Goal: Information Seeking & Learning: Learn about a topic

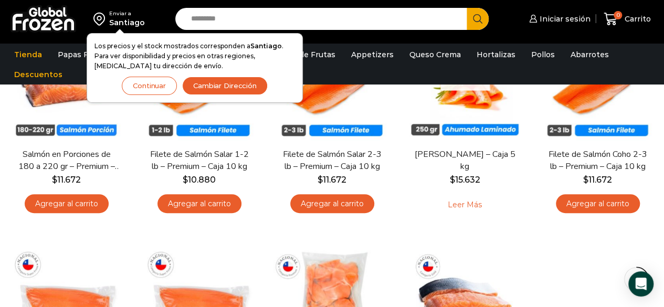
click at [135, 84] on button "Continuar" at bounding box center [149, 86] width 55 height 18
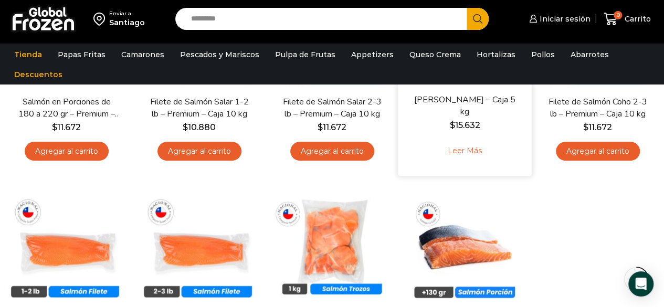
scroll to position [315, 0]
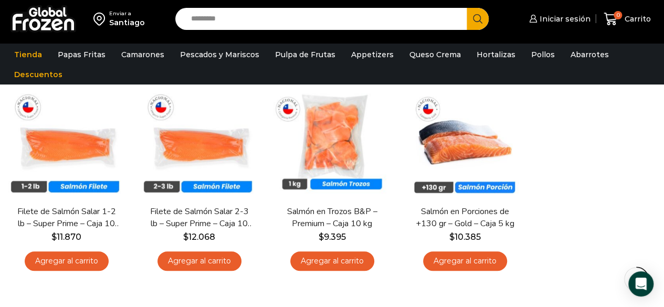
click at [615, 156] on div "En stock Vista Rápida Salmón en Porciones de 180 a 220 gr – Premium – Caja 5 kg…" at bounding box center [332, 71] width 664 height 427
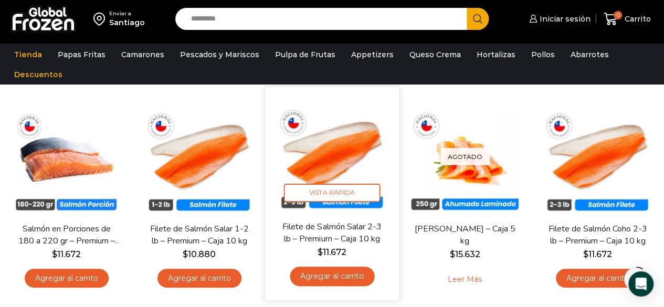
scroll to position [105, 0]
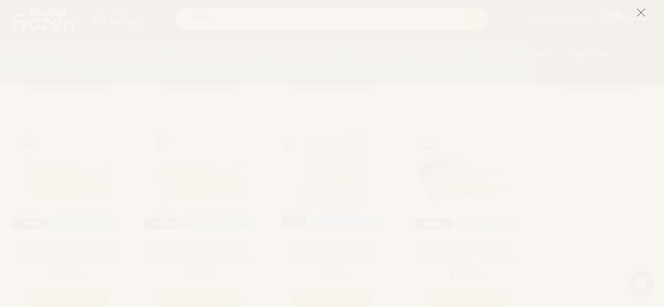
scroll to position [350, 0]
click at [643, 11] on line at bounding box center [640, 12] width 7 height 7
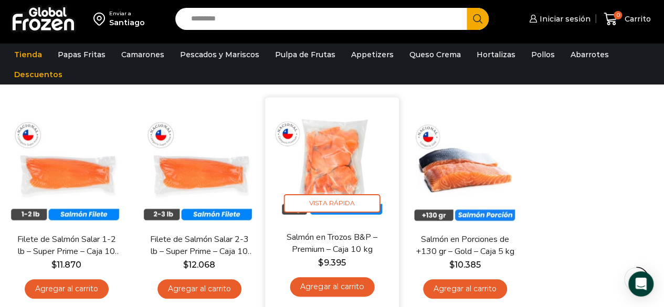
scroll to position [288, 0]
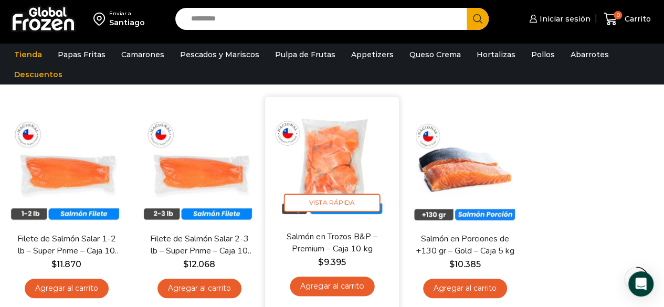
click at [336, 152] on img at bounding box center [332, 164] width 118 height 118
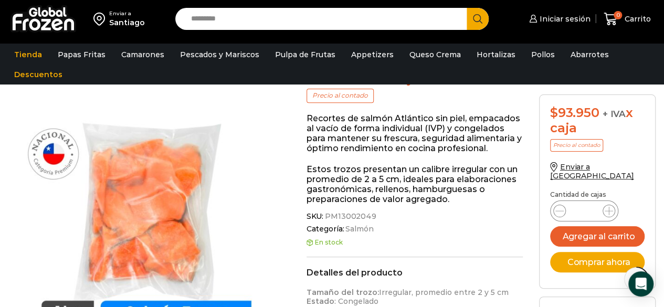
scroll to position [105, 0]
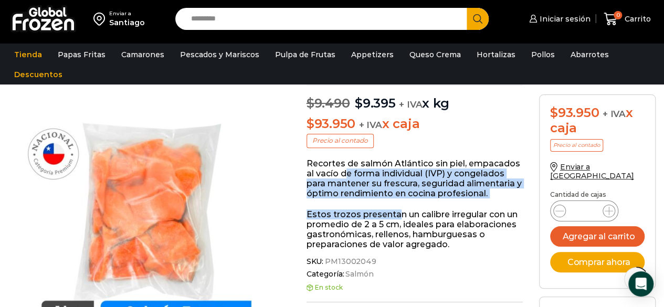
drag, startPoint x: 346, startPoint y: 171, endPoint x: 397, endPoint y: 210, distance: 64.1
click at [397, 209] on div "Recortes de salmón Atlántico sin piel, empacados al vacío de forma individual (…" at bounding box center [415, 204] width 217 height 91
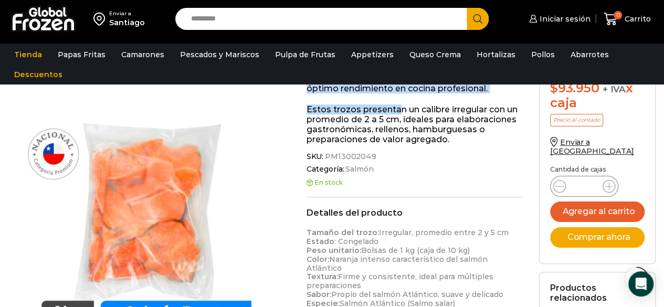
scroll to position [473, 0]
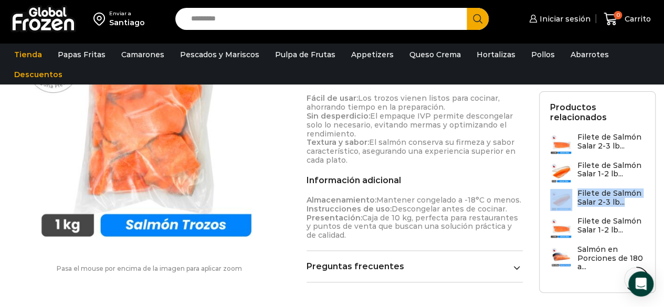
drag, startPoint x: 633, startPoint y: 184, endPoint x: 630, endPoint y: 205, distance: 21.2
click at [630, 205] on section "Productos relacionados Filete de Salmón Salar 2-3 lb... Filete de Salmón Salar …" at bounding box center [597, 192] width 117 height 202
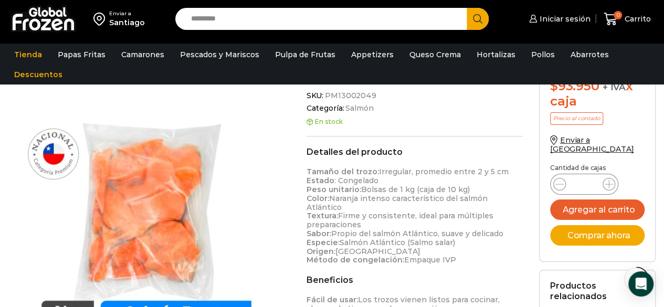
scroll to position [210, 0]
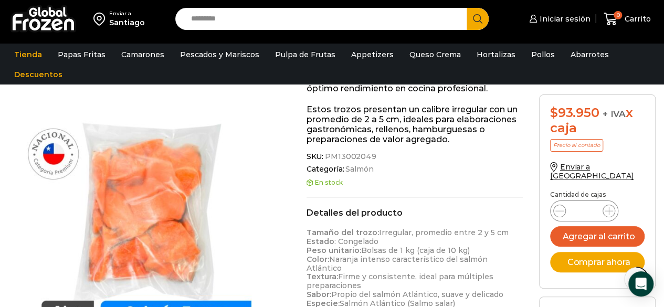
click at [279, 12] on input "Search input" at bounding box center [324, 19] width 276 height 22
type input "****"
click at [467, 8] on button "Search" at bounding box center [478, 19] width 22 height 22
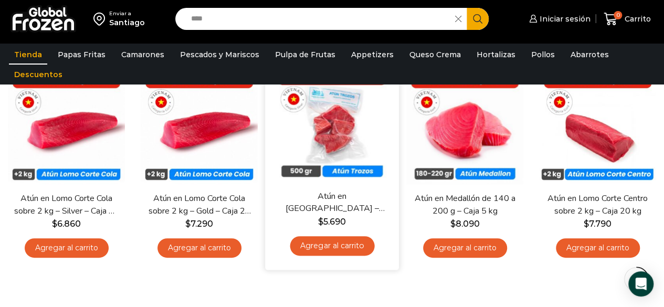
scroll to position [158, 0]
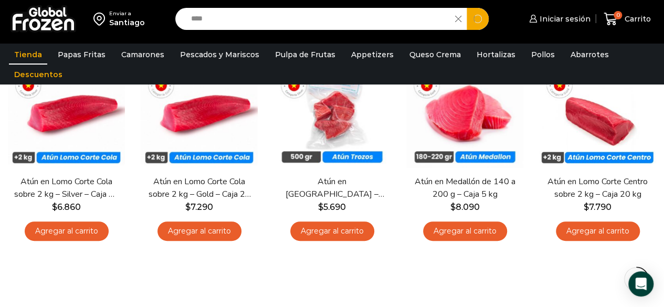
click at [266, 25] on input "****" at bounding box center [318, 19] width 265 height 22
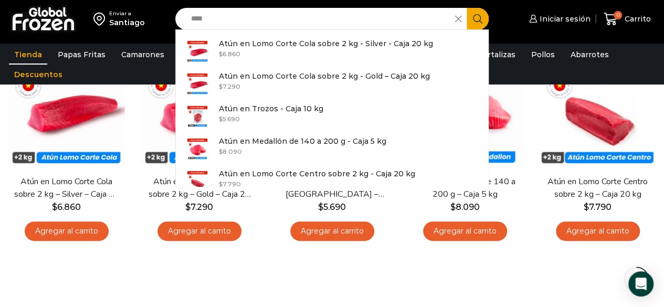
click at [459, 289] on div "**********" at bounding box center [332, 154] width 664 height 321
click at [271, 19] on input "****" at bounding box center [318, 19] width 265 height 22
click at [480, 266] on div "**********" at bounding box center [332, 131] width 664 height 274
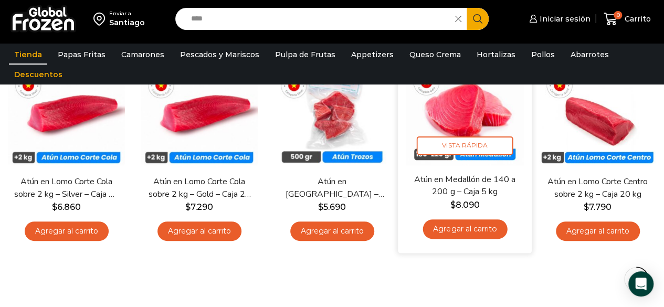
click at [462, 105] on img at bounding box center [465, 107] width 118 height 118
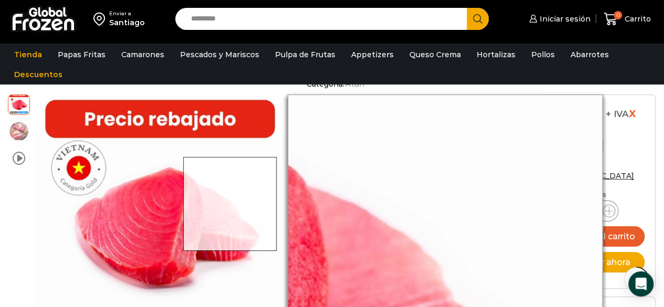
scroll to position [294, 0]
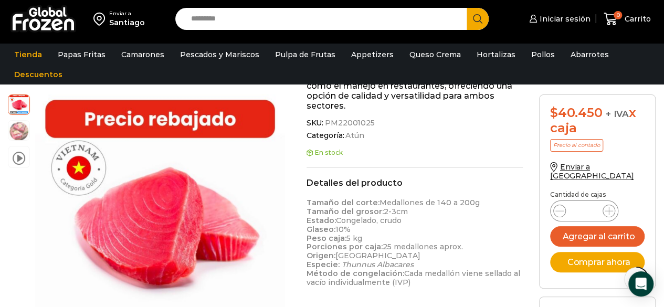
click at [219, 25] on input "Search input" at bounding box center [324, 19] width 276 height 22
type input "******"
click at [467, 8] on button "Search" at bounding box center [478, 19] width 22 height 22
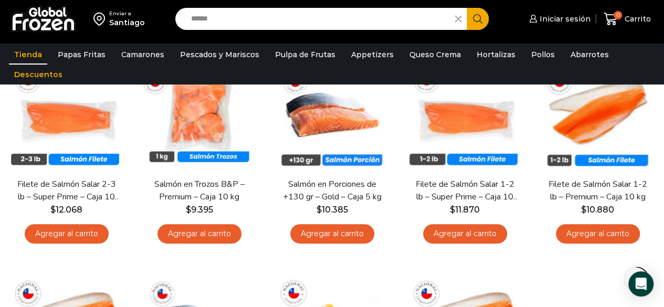
scroll to position [147, 0]
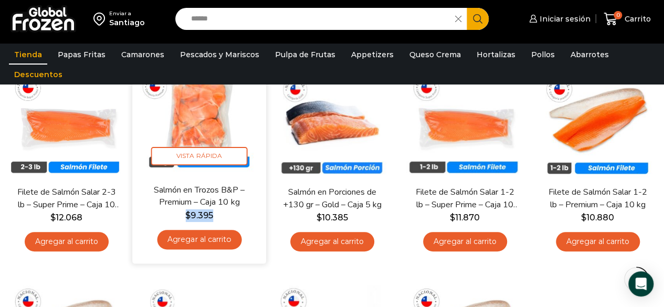
drag, startPoint x: 221, startPoint y: 213, endPoint x: 172, endPoint y: 213, distance: 48.3
click at [172, 213] on span "$ 9.395" at bounding box center [199, 216] width 118 height 13
copy bdi "$ 9.395"
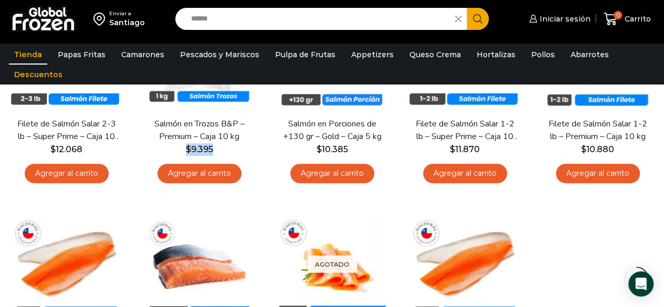
scroll to position [200, 0]
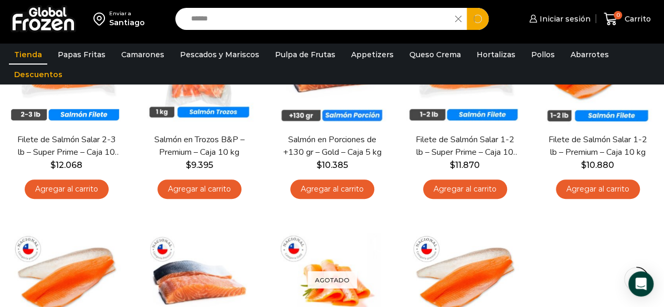
click at [272, 16] on input "******" at bounding box center [318, 19] width 265 height 22
click at [272, 17] on input "******" at bounding box center [318, 19] width 265 height 22
type input "****"
click at [475, 16] on span "Search button" at bounding box center [478, 19] width 22 height 22
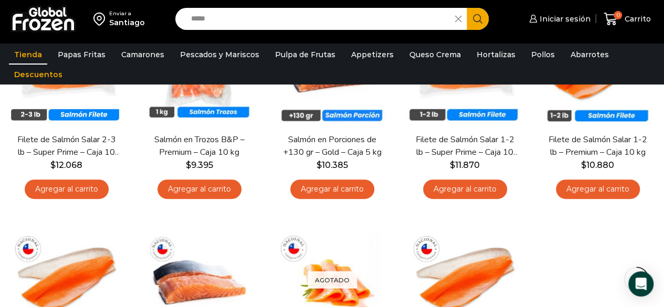
click at [478, 15] on icon "Search button" at bounding box center [477, 18] width 9 height 9
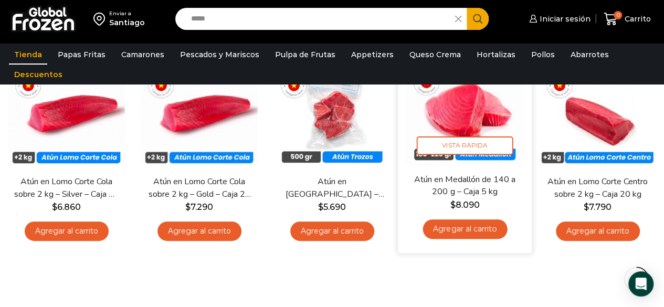
click at [448, 156] on img at bounding box center [465, 107] width 118 height 118
click at [465, 194] on link "Atún en Medallón de 140 a 200 g – Caja 5 kg" at bounding box center [465, 186] width 106 height 25
click at [480, 202] on span "$ 8.090" at bounding box center [465, 205] width 118 height 13
click at [466, 140] on span "Vista Rápida" at bounding box center [465, 146] width 97 height 18
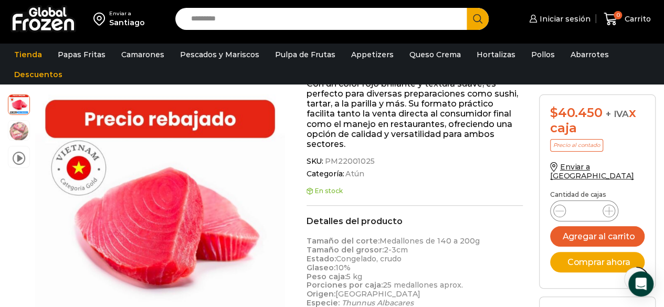
scroll to position [368, 0]
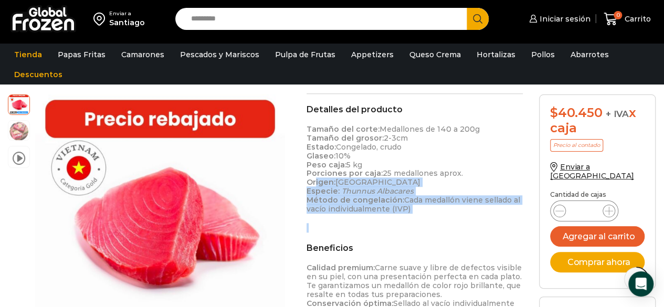
drag, startPoint x: 464, startPoint y: 213, endPoint x: 318, endPoint y: 179, distance: 150.3
click at [317, 181] on div "Tamaño del corte: Medallones de 140 a 200g Tamaño del grosor: 2-3cm Estado: Con…" at bounding box center [415, 179] width 217 height 108
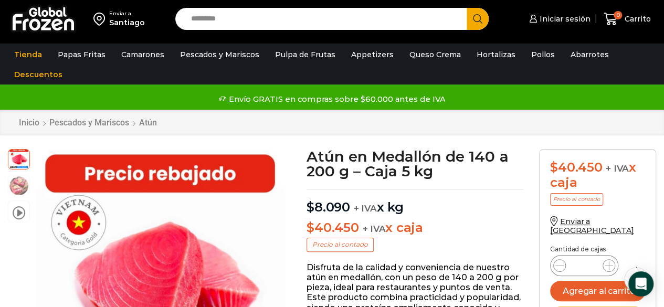
scroll to position [0, 0]
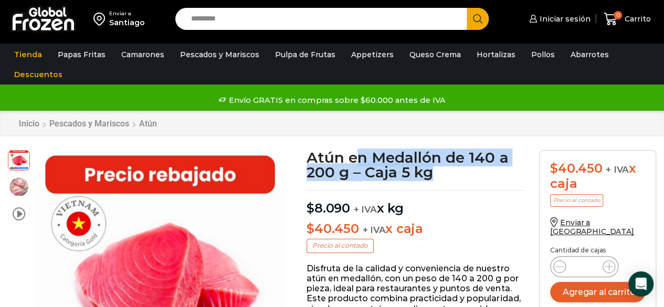
drag, startPoint x: 453, startPoint y: 175, endPoint x: 361, endPoint y: 162, distance: 92.7
click at [361, 162] on h1 "Atún en Medallón de 140 a 200 g – Caja 5 kg" at bounding box center [415, 164] width 217 height 29
drag, startPoint x: 307, startPoint y: 151, endPoint x: 449, endPoint y: 169, distance: 143.0
click at [449, 169] on h1 "Atún en Medallón de 140 a 200 g – Caja 5 kg" at bounding box center [415, 164] width 217 height 29
copy h1 "Atún en Medallón de 140 a 200 g – Caja 5 kg"
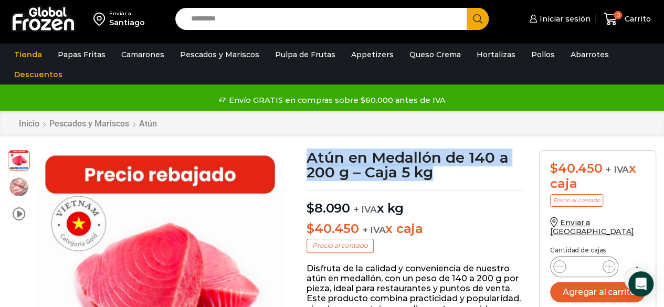
scroll to position [158, 0]
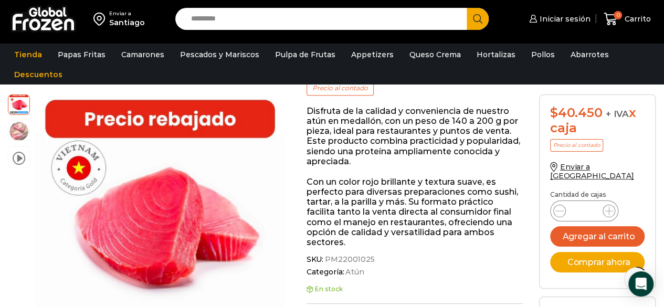
drag, startPoint x: 597, startPoint y: 129, endPoint x: 556, endPoint y: 113, distance: 44.2
click at [554, 113] on div "$ 40.450 + IVA x caja" at bounding box center [597, 121] width 95 height 30
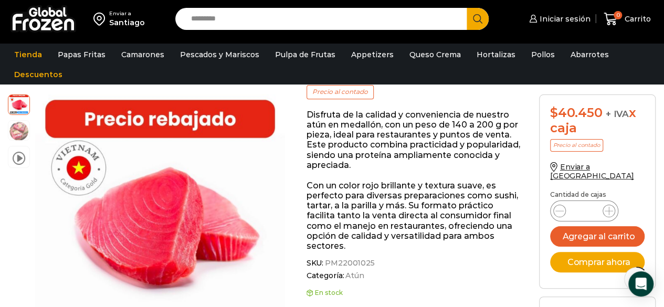
scroll to position [53, 0]
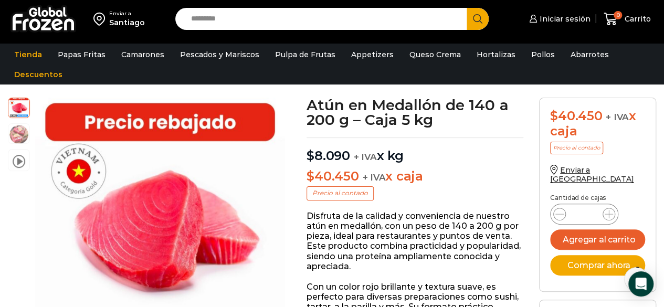
click at [247, 13] on input "Search input" at bounding box center [324, 19] width 276 height 22
type input "******"
click at [467, 8] on button "Search" at bounding box center [478, 19] width 22 height 22
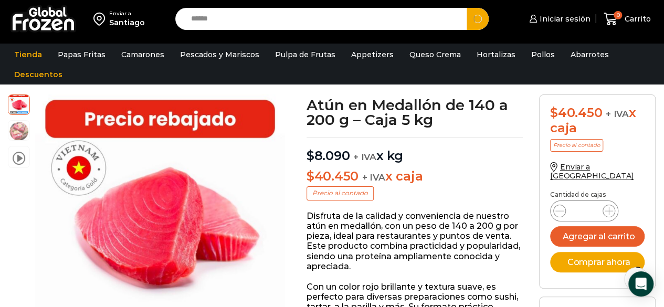
scroll to position [105, 0]
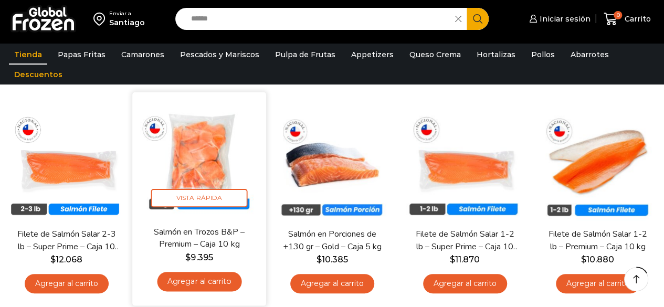
click at [217, 141] on img at bounding box center [199, 159] width 118 height 118
click at [224, 156] on img at bounding box center [199, 159] width 118 height 118
click at [229, 196] on span "Vista Rápida" at bounding box center [199, 198] width 97 height 18
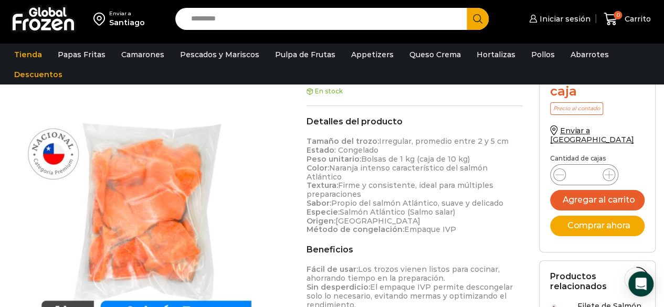
scroll to position [316, 0]
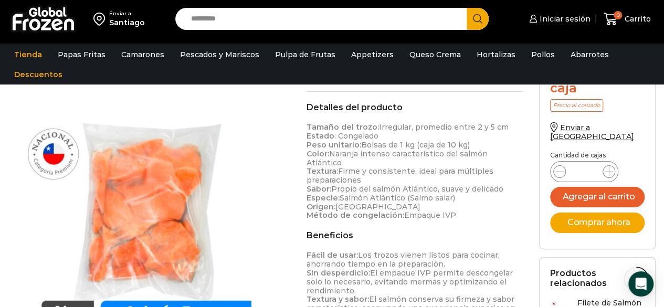
drag, startPoint x: 481, startPoint y: 210, endPoint x: 319, endPoint y: 133, distance: 179.4
click at [319, 133] on p "Tamaño del trozo: Irregular, promedio entre 2 y 5 cm Estado : Congelado Peso un…" at bounding box center [415, 171] width 217 height 97
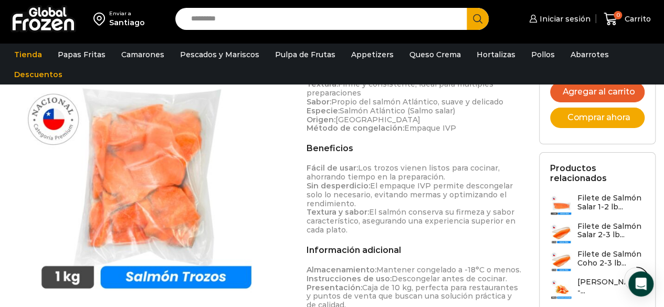
scroll to position [421, 0]
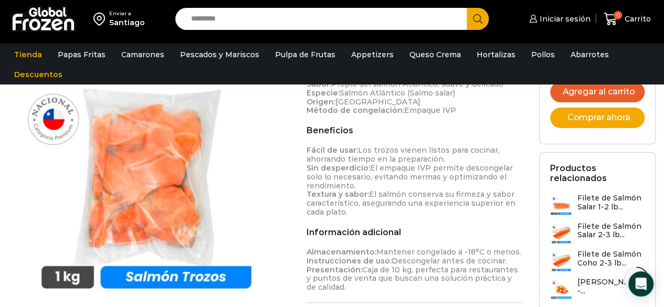
drag, startPoint x: 327, startPoint y: 159, endPoint x: 435, endPoint y: 200, distance: 115.7
click at [435, 200] on p "Fácil de usar: Los trozos vienen listos para cocinar, ahorrando tiempo en la pr…" at bounding box center [415, 181] width 217 height 70
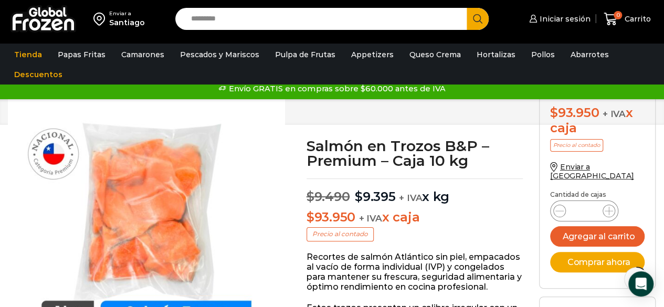
scroll to position [0, 0]
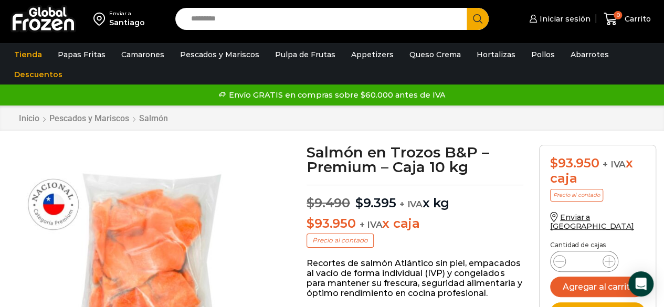
click at [302, 19] on input "Search input" at bounding box center [324, 19] width 276 height 22
type input "****"
click at [467, 8] on button "Search" at bounding box center [478, 19] width 22 height 22
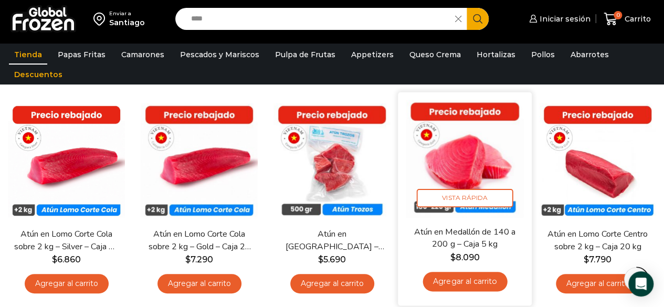
click at [416, 154] on img at bounding box center [465, 159] width 118 height 118
click at [434, 164] on img at bounding box center [465, 159] width 118 height 118
click at [493, 240] on link "Atún en Medallón de 140 a 200 g – Caja 5 kg" at bounding box center [465, 238] width 106 height 25
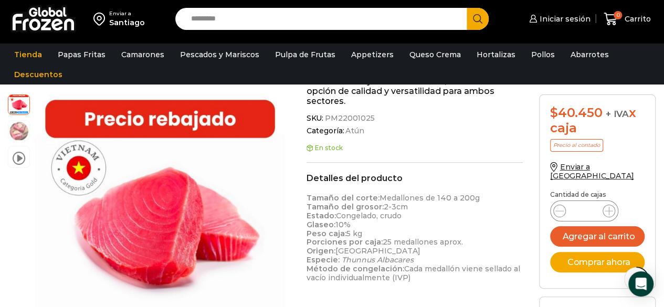
scroll to position [315, 0]
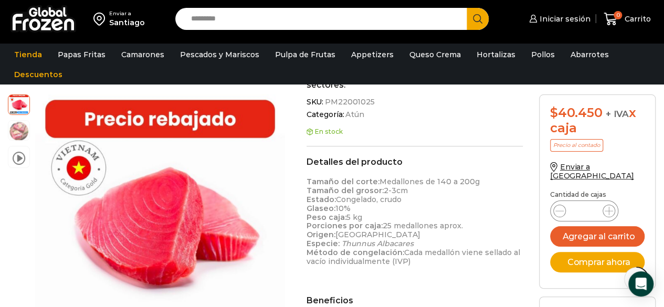
drag, startPoint x: 480, startPoint y: 225, endPoint x: 344, endPoint y: 218, distance: 136.2
click at [344, 218] on p "Tamaño del corte: Medallones de 140 a 200g Tamaño del grosor: 2-3cm Estado: Con…" at bounding box center [415, 221] width 217 height 88
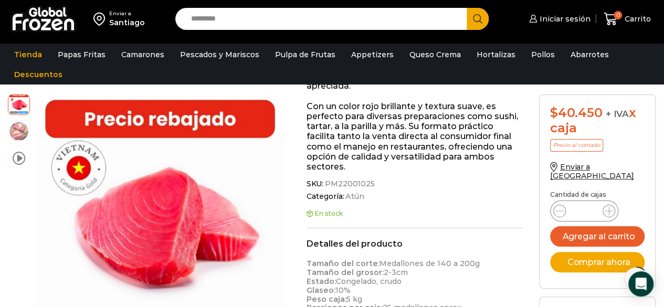
scroll to position [158, 0]
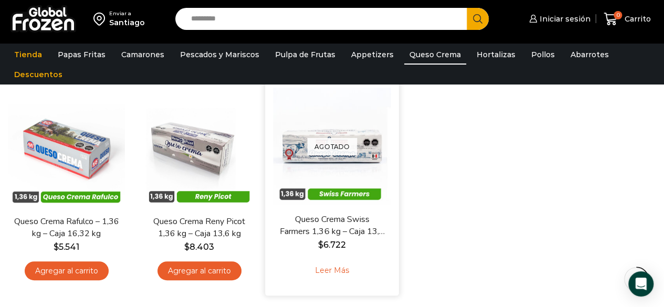
scroll to position [105, 0]
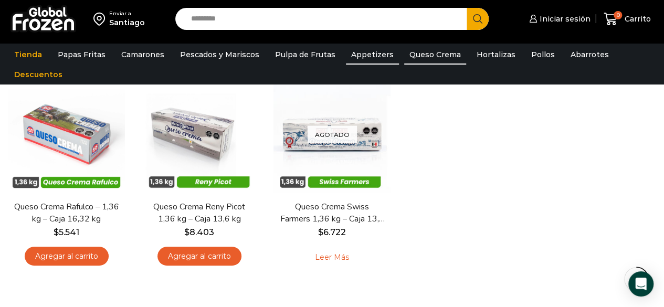
click at [347, 47] on link "Appetizers" at bounding box center [372, 55] width 53 height 20
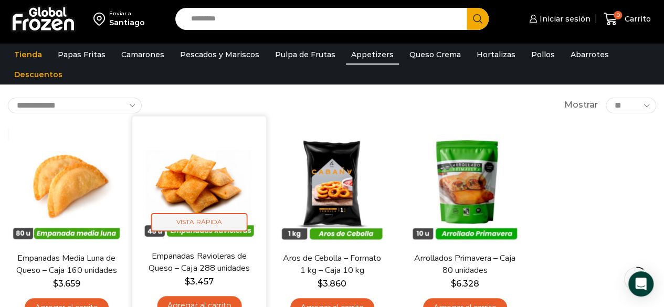
scroll to position [105, 0]
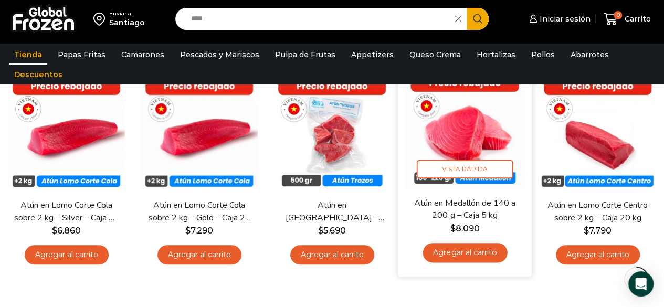
scroll to position [158, 0]
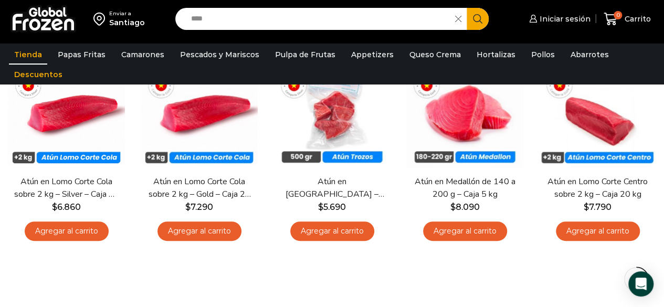
click at [483, 296] on div "**********" at bounding box center [332, 154] width 664 height 321
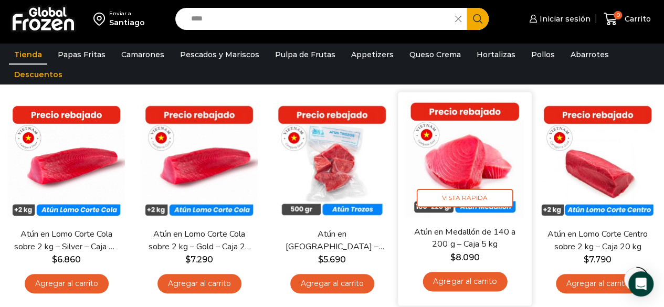
click at [431, 153] on img at bounding box center [465, 159] width 118 height 118
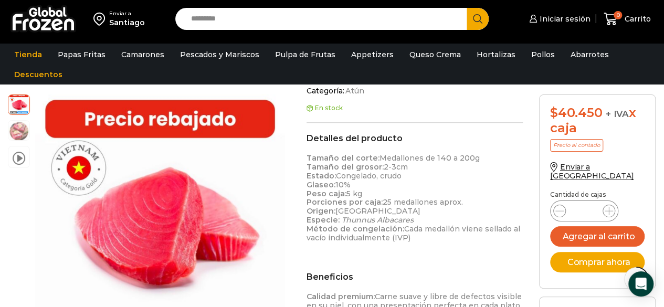
scroll to position [368, 0]
